Goal: Task Accomplishment & Management: Manage account settings

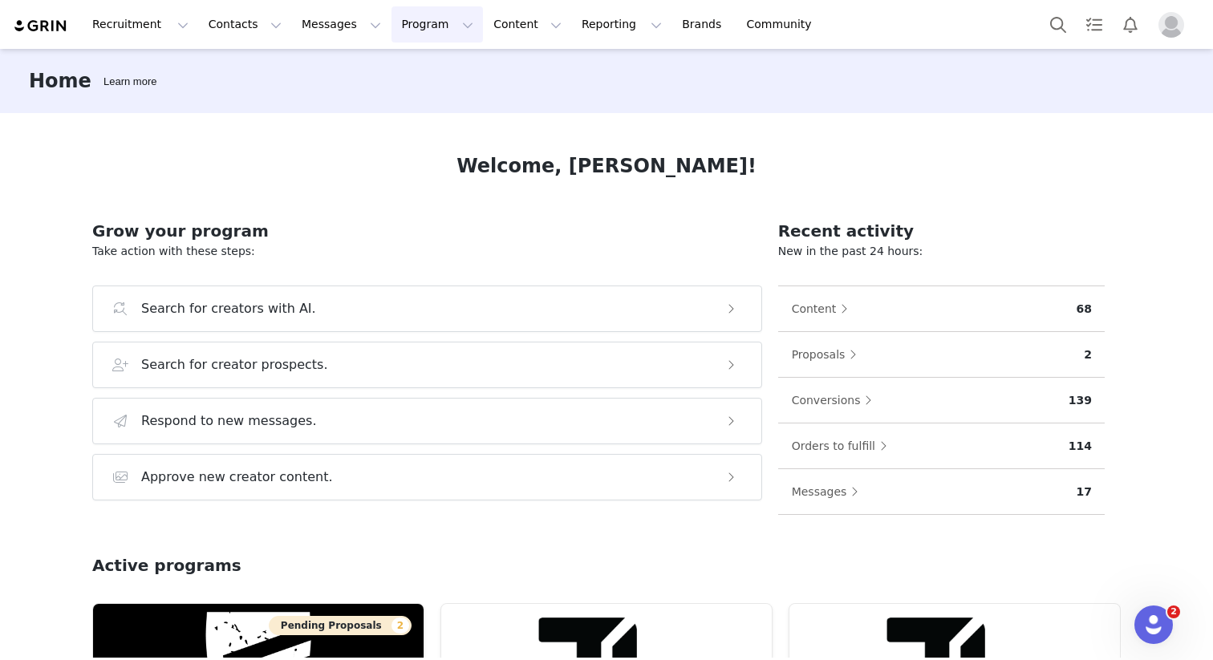
click at [391, 33] on button "Program Program" at bounding box center [436, 24] width 91 height 36
click at [400, 77] on p "Activations" at bounding box center [410, 71] width 62 height 17
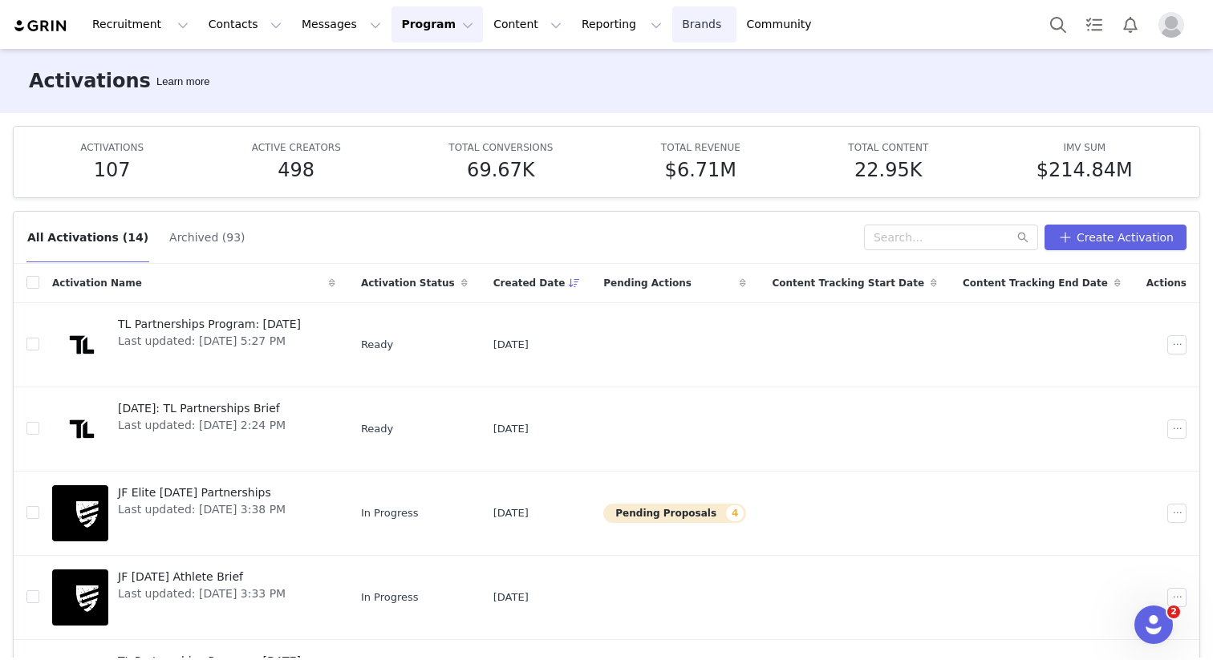
click at [672, 39] on link "Brands Brands" at bounding box center [703, 24] width 63 height 36
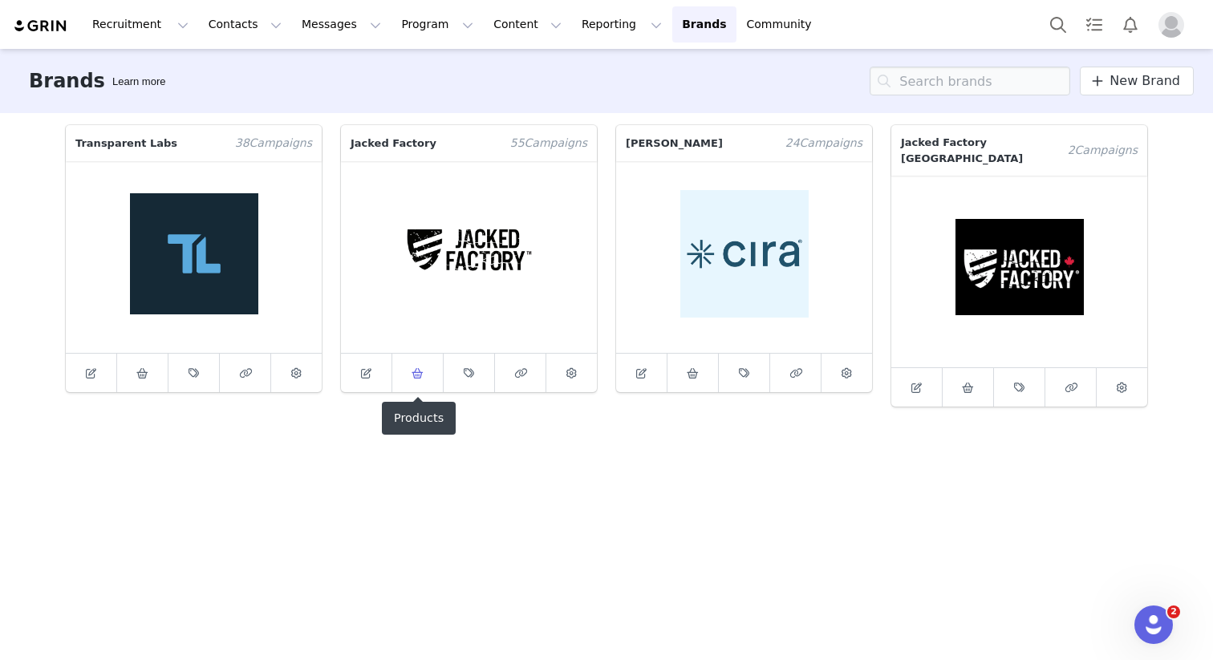
click at [400, 382] on link at bounding box center [417, 373] width 51 height 39
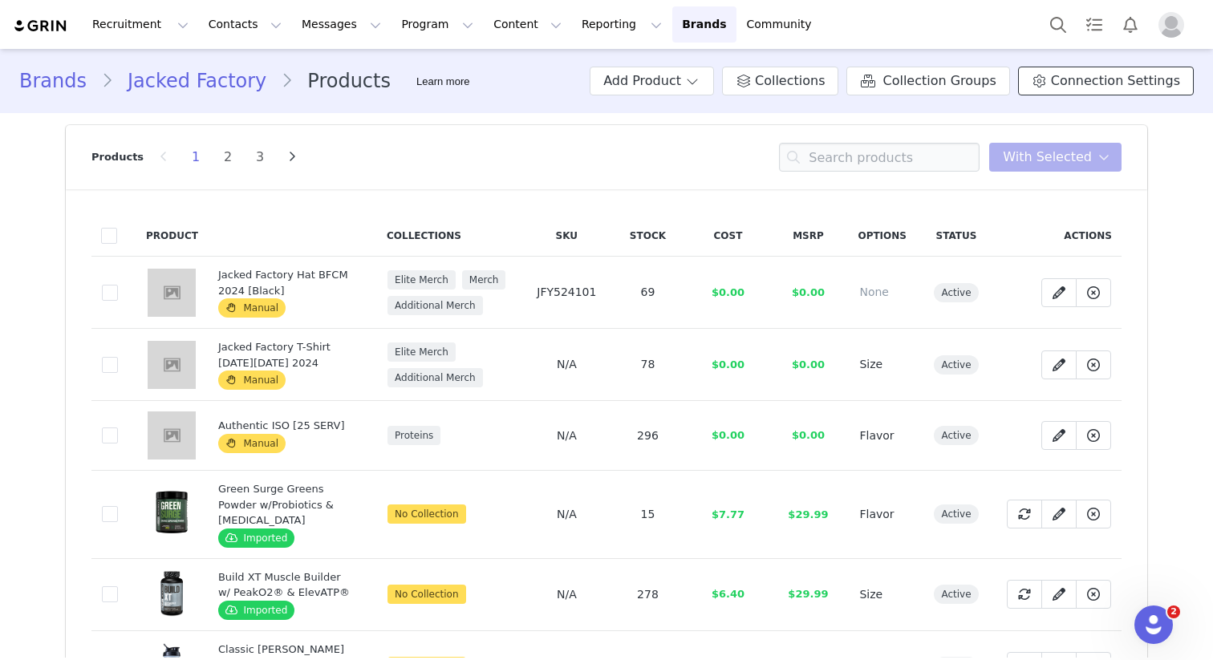
click at [1080, 81] on span "Connection Settings" at bounding box center [1115, 80] width 129 height 19
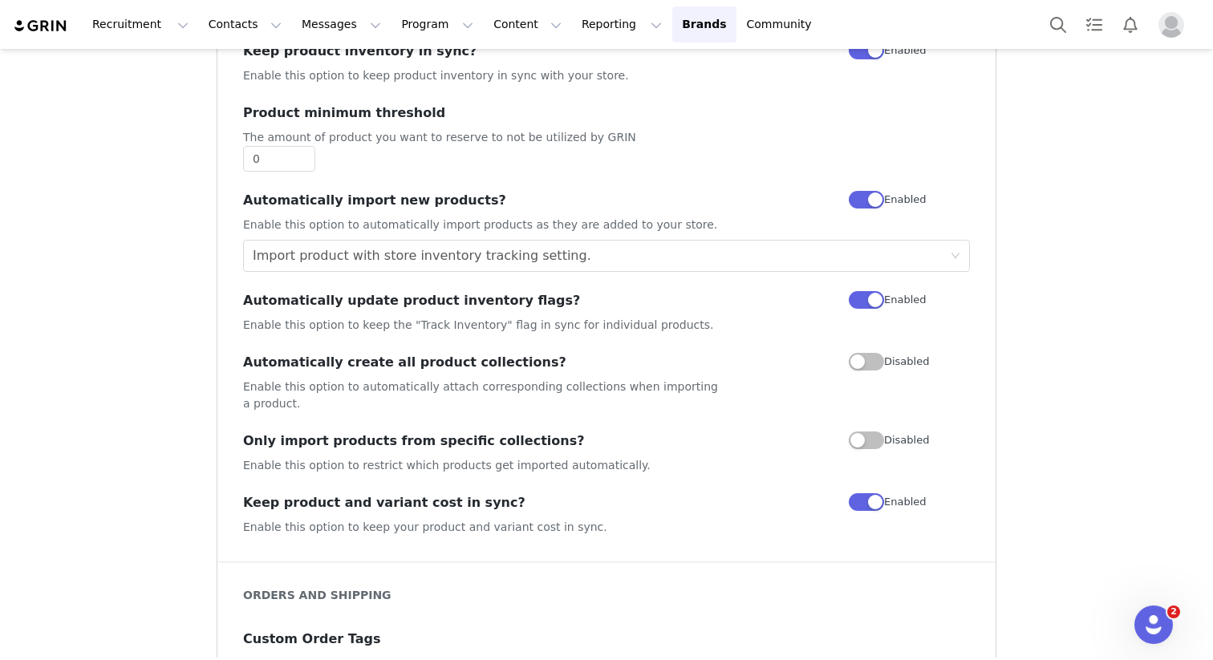
scroll to position [75, 0]
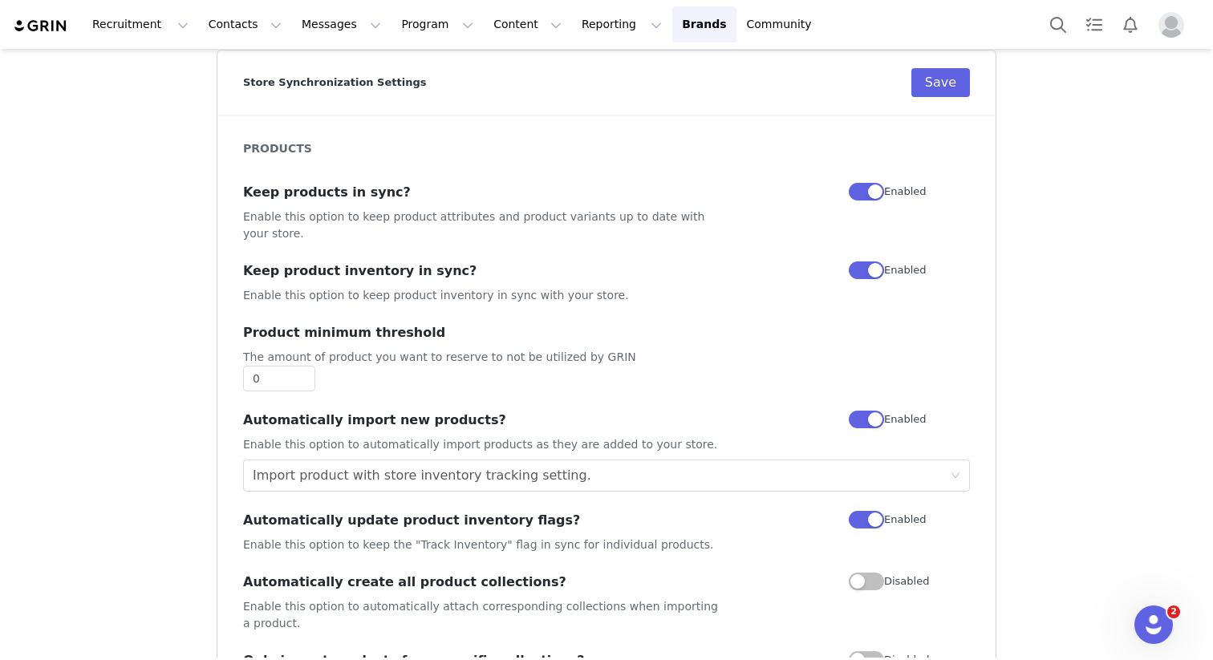
click at [867, 262] on button "button" at bounding box center [866, 271] width 35 height 18
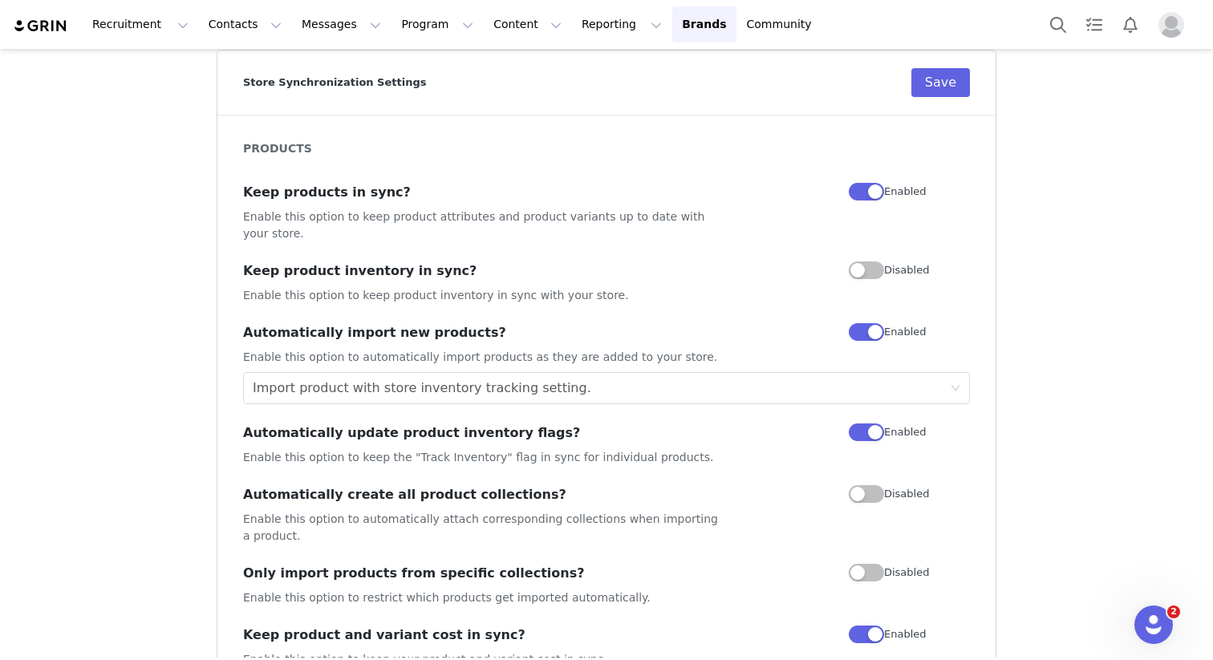
click at [862, 189] on button "button" at bounding box center [866, 192] width 35 height 18
click at [926, 91] on button "Save" at bounding box center [940, 82] width 59 height 29
click at [868, 196] on button "button" at bounding box center [866, 192] width 35 height 18
click at [870, 262] on button "button" at bounding box center [866, 271] width 35 height 18
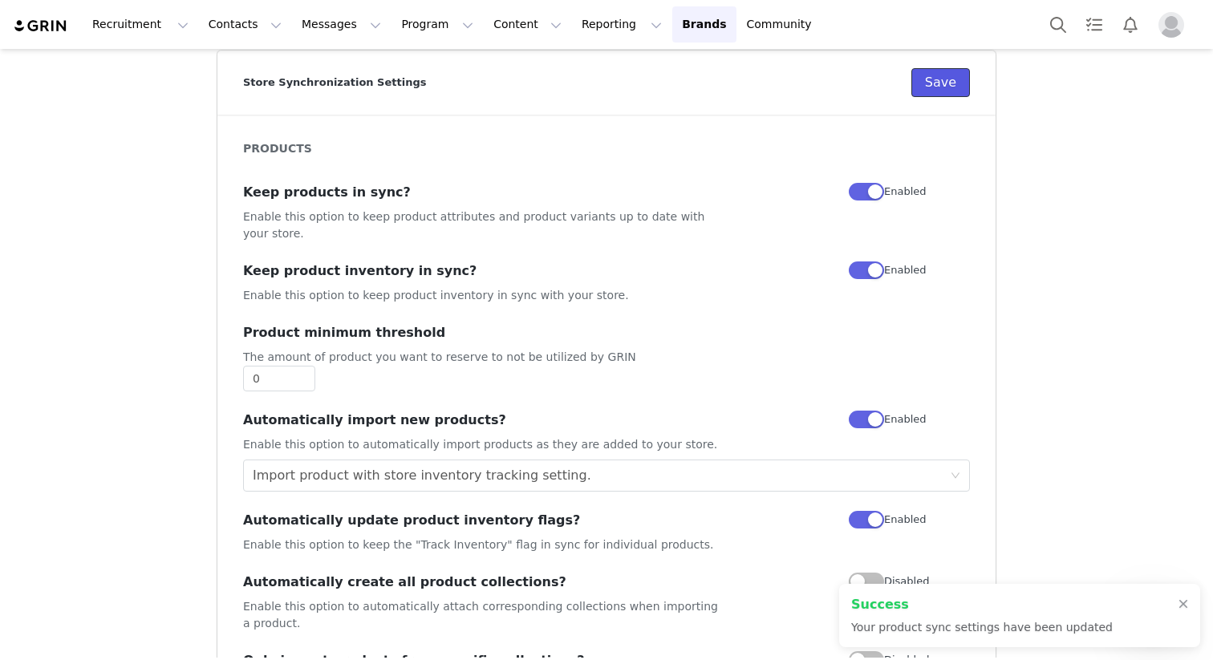
click at [939, 83] on button "Save" at bounding box center [940, 82] width 59 height 29
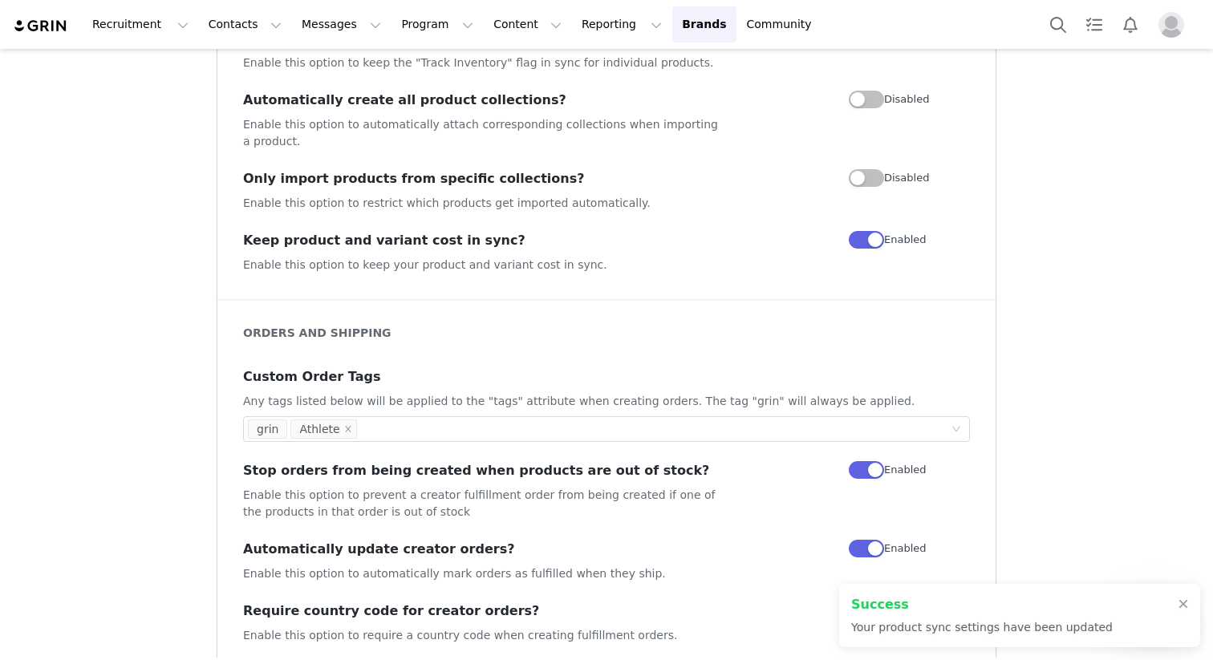
scroll to position [561, 0]
